Goal: Transaction & Acquisition: Purchase product/service

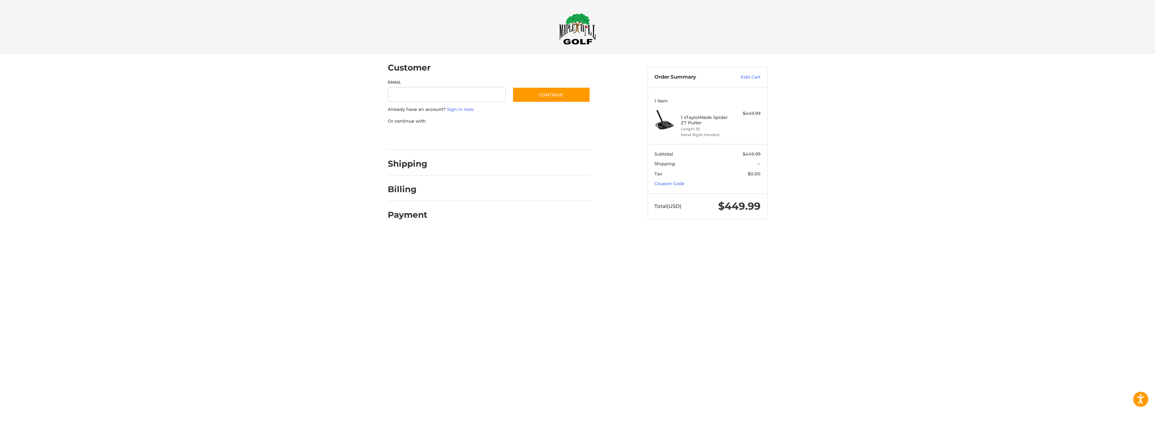
click at [685, 182] on section "Subtotal $449.99 Shipping -- Tax $0.00 Coupon Code" at bounding box center [707, 168] width 119 height 49
click at [684, 183] on link "Coupon Code" at bounding box center [669, 183] width 30 height 5
click at [715, 194] on input "Gift Certificate or Coupon Code" at bounding box center [687, 197] width 67 height 15
type input "*"
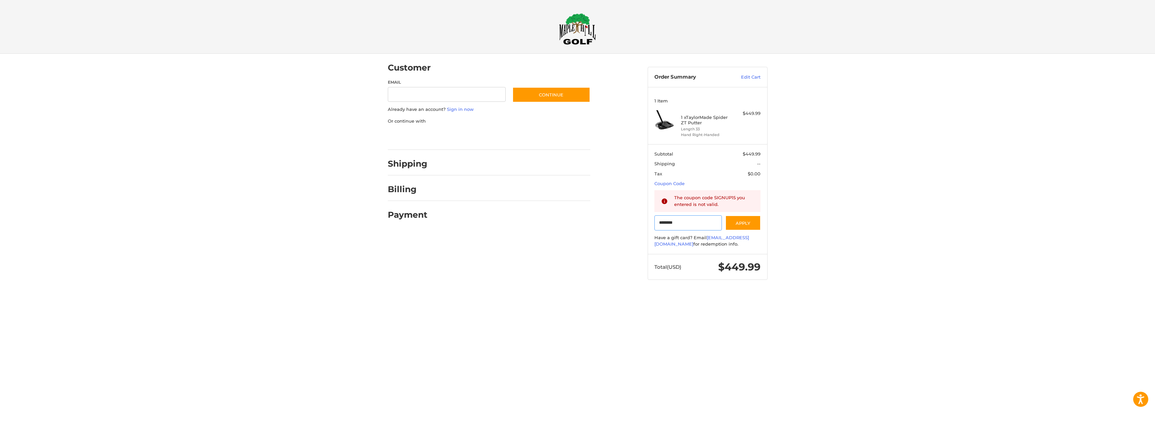
drag, startPoint x: 682, startPoint y: 220, endPoint x: 497, endPoint y: 197, distance: 187.0
click at [499, 198] on div "Customer Guest Customer Email Subscribe to our newsletter. Continue Already hav…" at bounding box center [577, 173] width 403 height 239
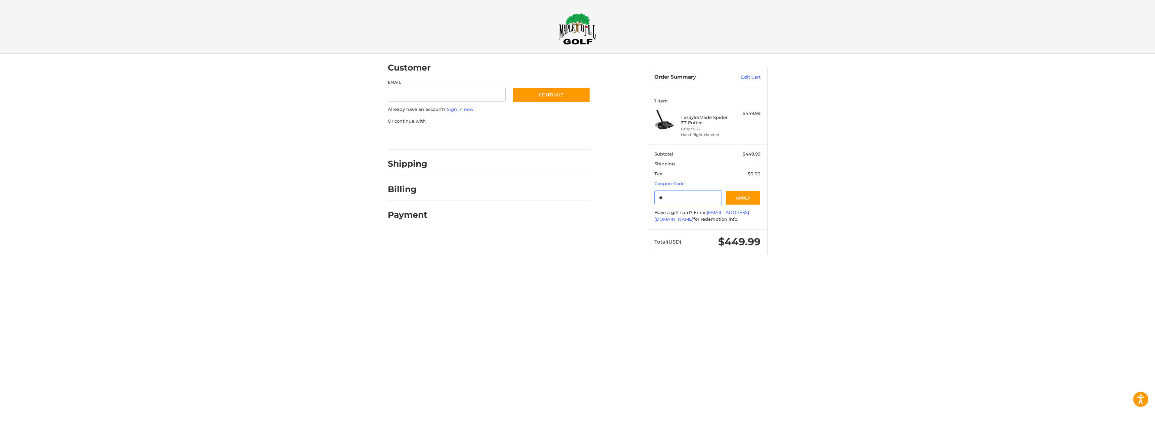
type input "*"
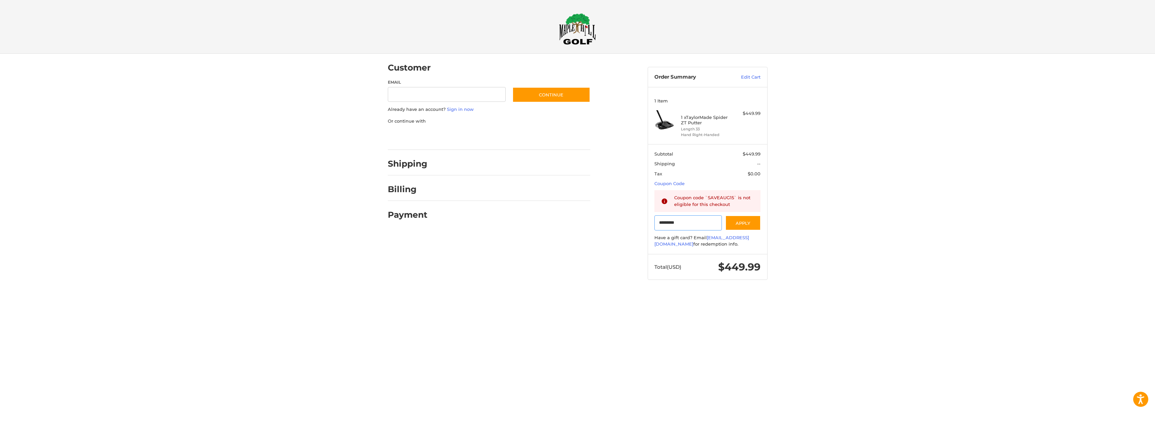
drag, startPoint x: 685, startPoint y: 224, endPoint x: 560, endPoint y: 218, distance: 125.0
click at [566, 218] on div "Customer Guest Customer Email Subscribe to our newsletter. Continue Already hav…" at bounding box center [577, 173] width 403 height 239
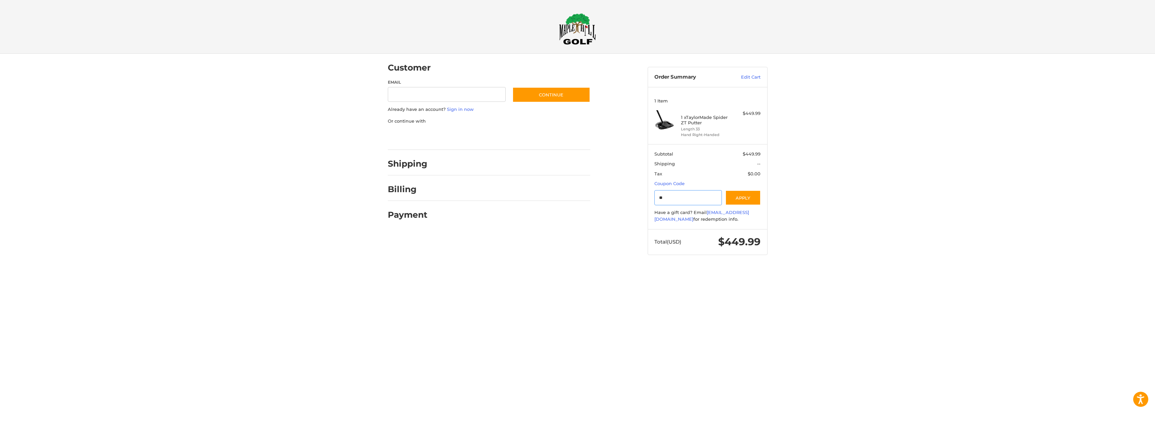
type input "*"
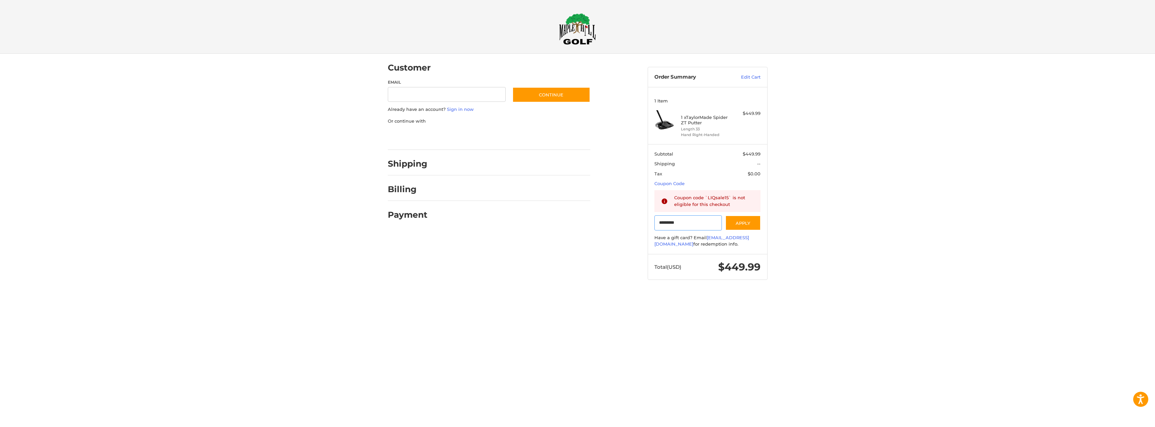
click at [685, 223] on input "*********" at bounding box center [687, 222] width 67 height 15
drag, startPoint x: 685, startPoint y: 223, endPoint x: 618, endPoint y: 222, distance: 67.8
click at [606, 223] on div "Customer Guest Customer Email Subscribe to our newsletter. Continue Already hav…" at bounding box center [577, 173] width 403 height 239
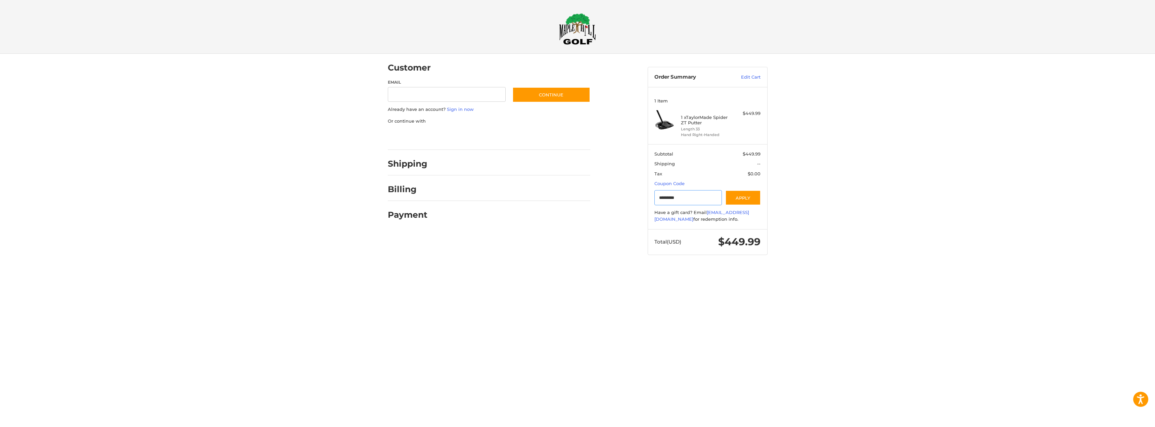
paste input "Gift Certificate or Coupon Code"
type input "********"
click at [742, 198] on button "Apply" at bounding box center [743, 197] width 36 height 15
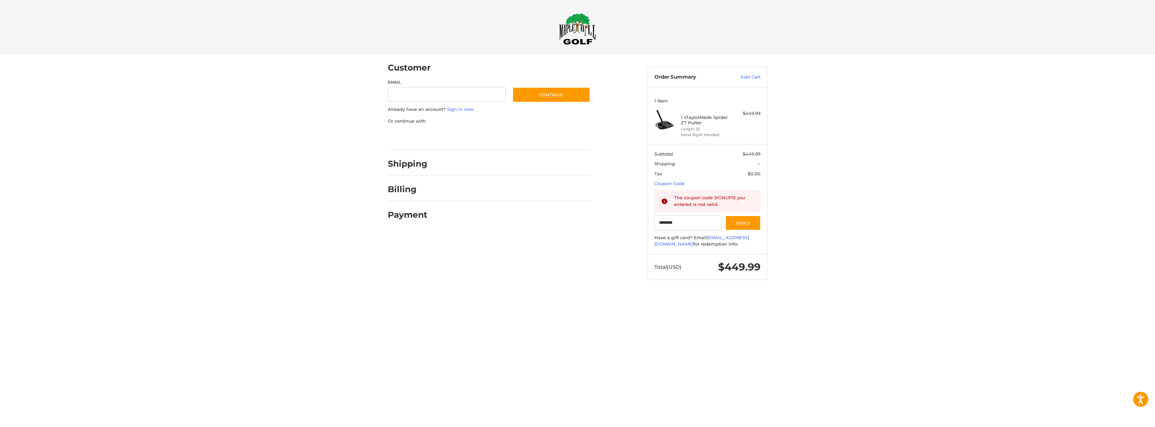
click at [902, 239] on div "Customer Guest Customer Email Subscribe to our newsletter. Continue Already hav…" at bounding box center [577, 173] width 1155 height 239
